Goal: Task Accomplishment & Management: Manage account settings

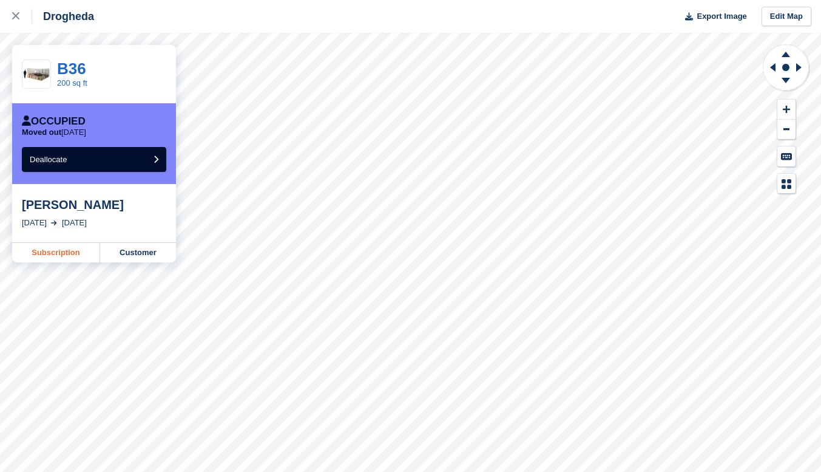
click at [66, 252] on link "Subscription" at bounding box center [56, 252] width 88 height 19
